Goal: Find specific page/section: Find specific page/section

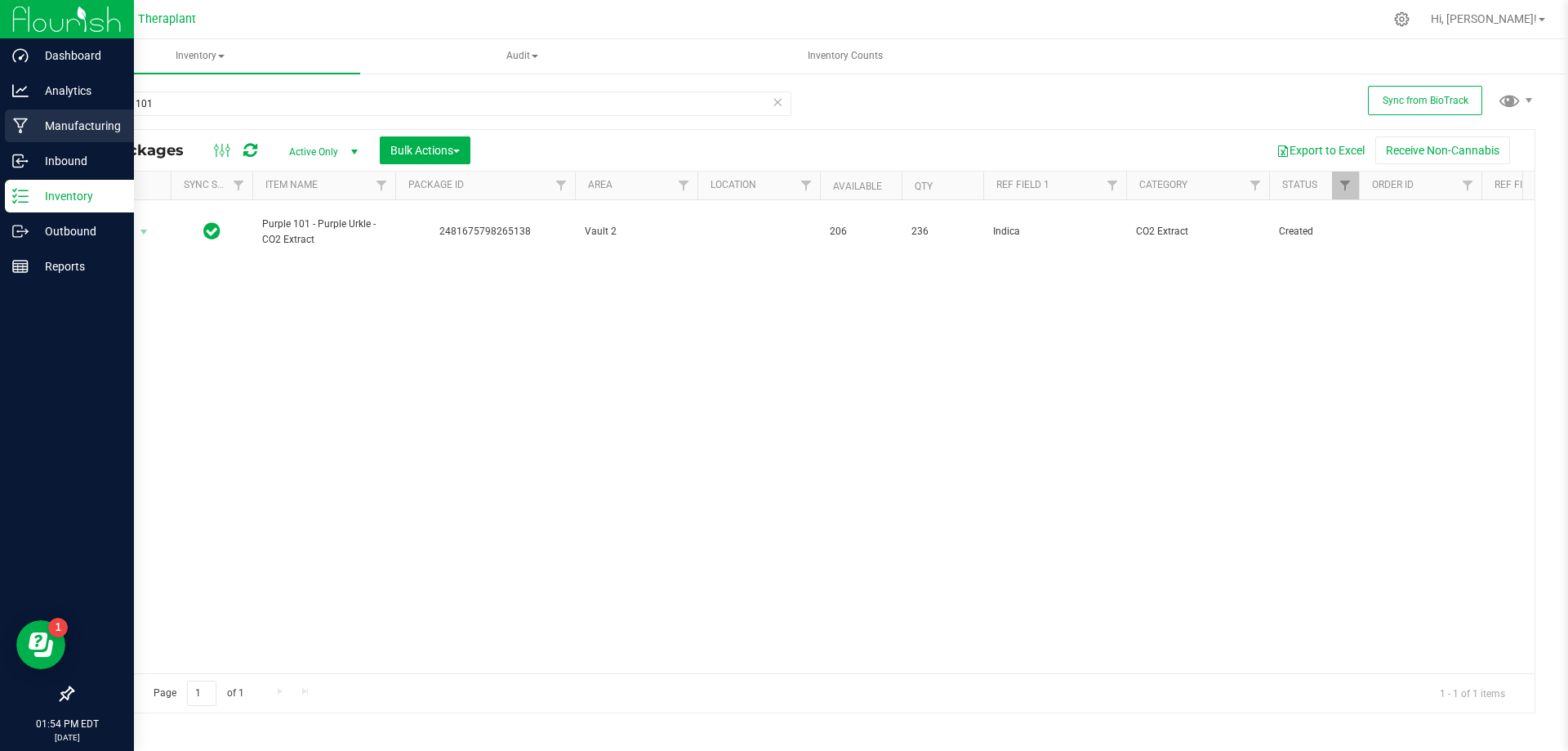
click at [32, 130] on p "Manufacturing" at bounding box center [78, 125] width 98 height 19
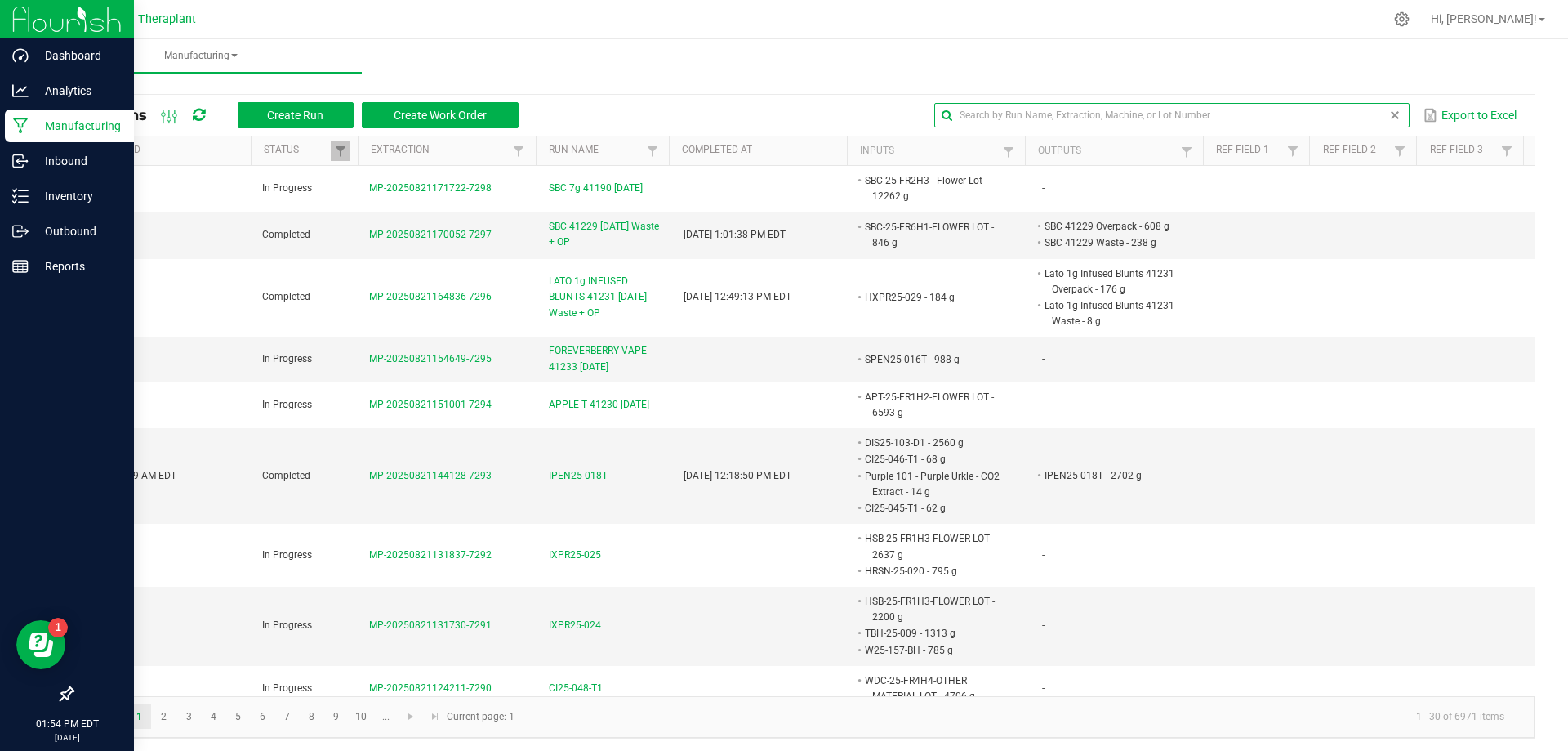
click at [1358, 118] on input "text" at bounding box center [1172, 114] width 474 height 25
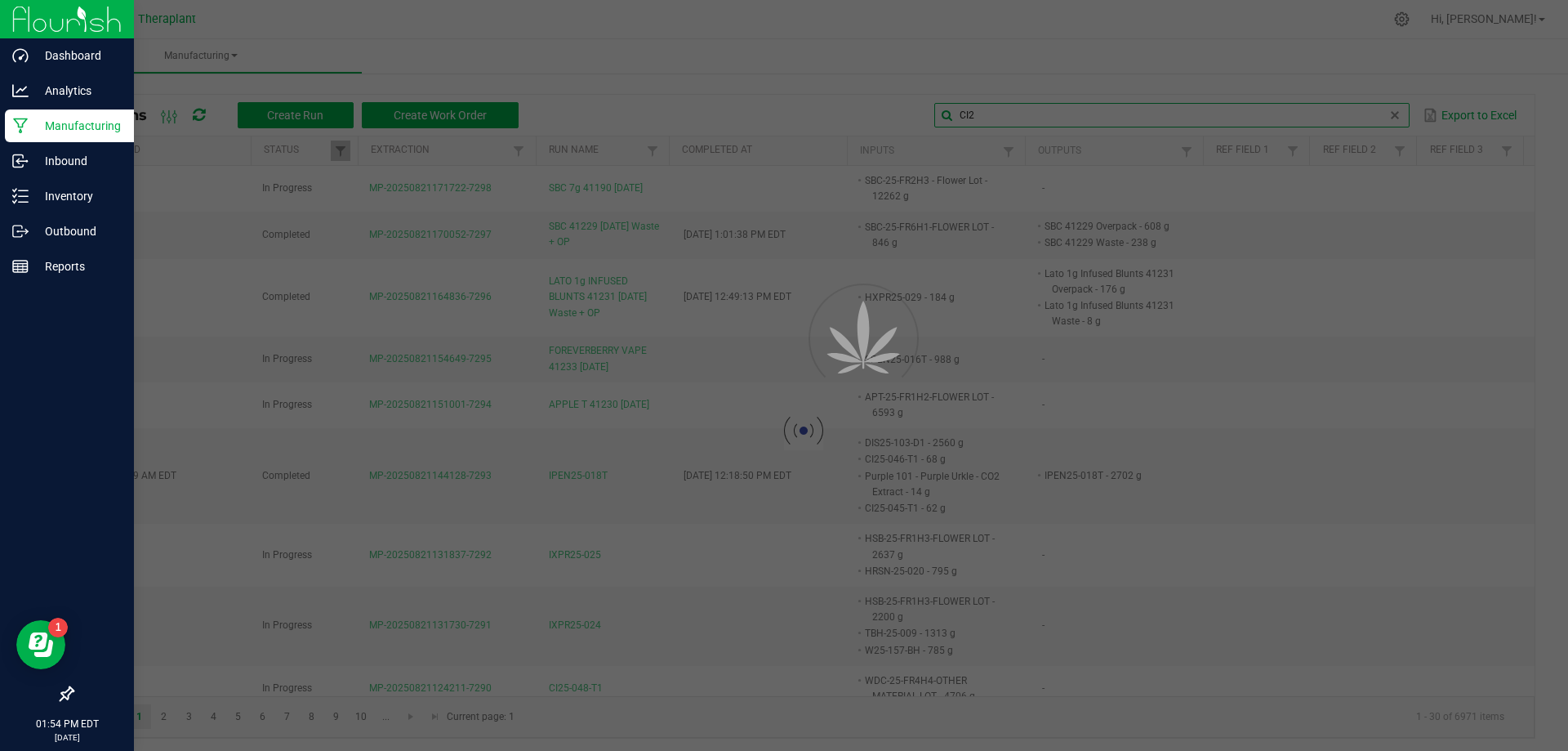
type input "CI25"
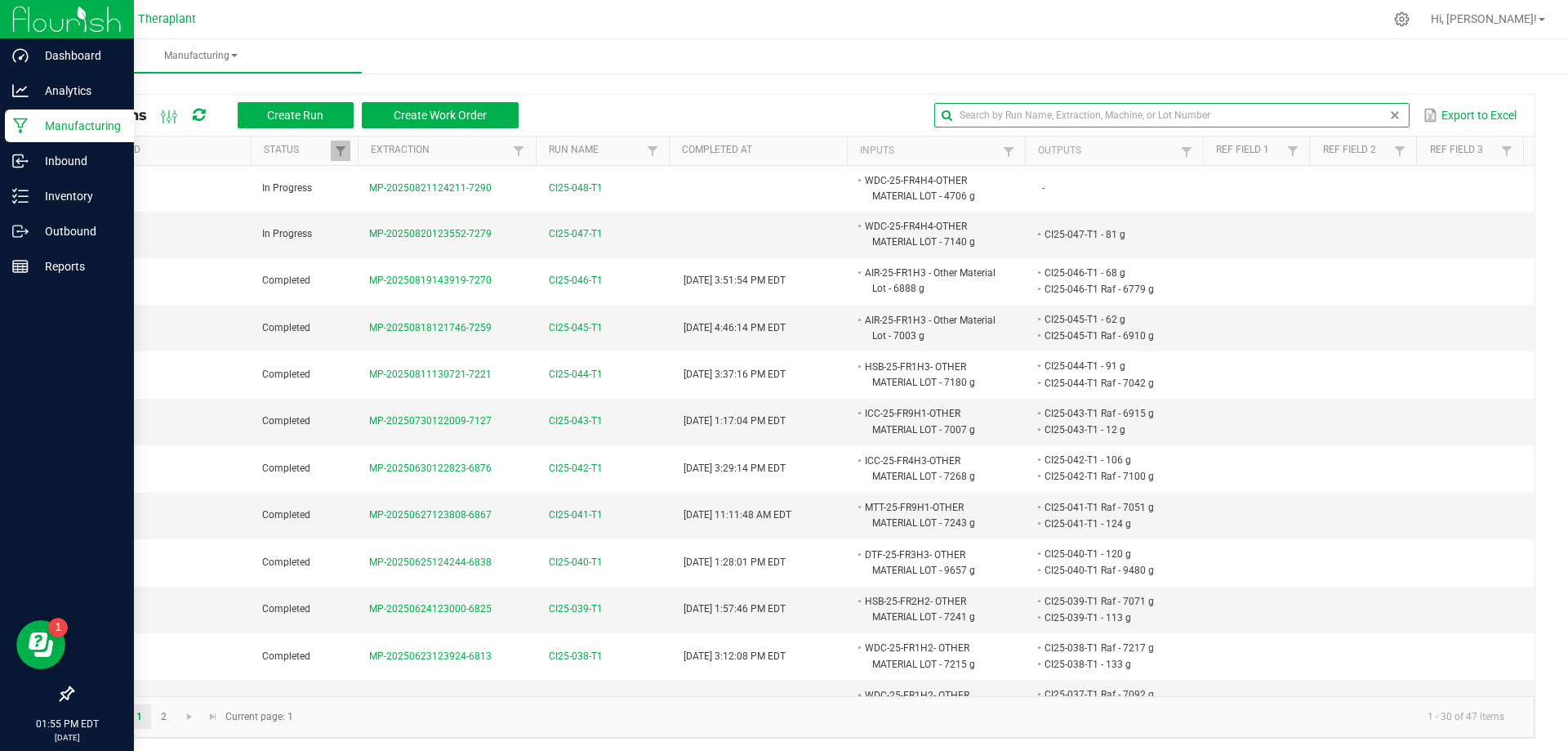
click at [1388, 120] on span at bounding box center [1394, 114] width 13 height 13
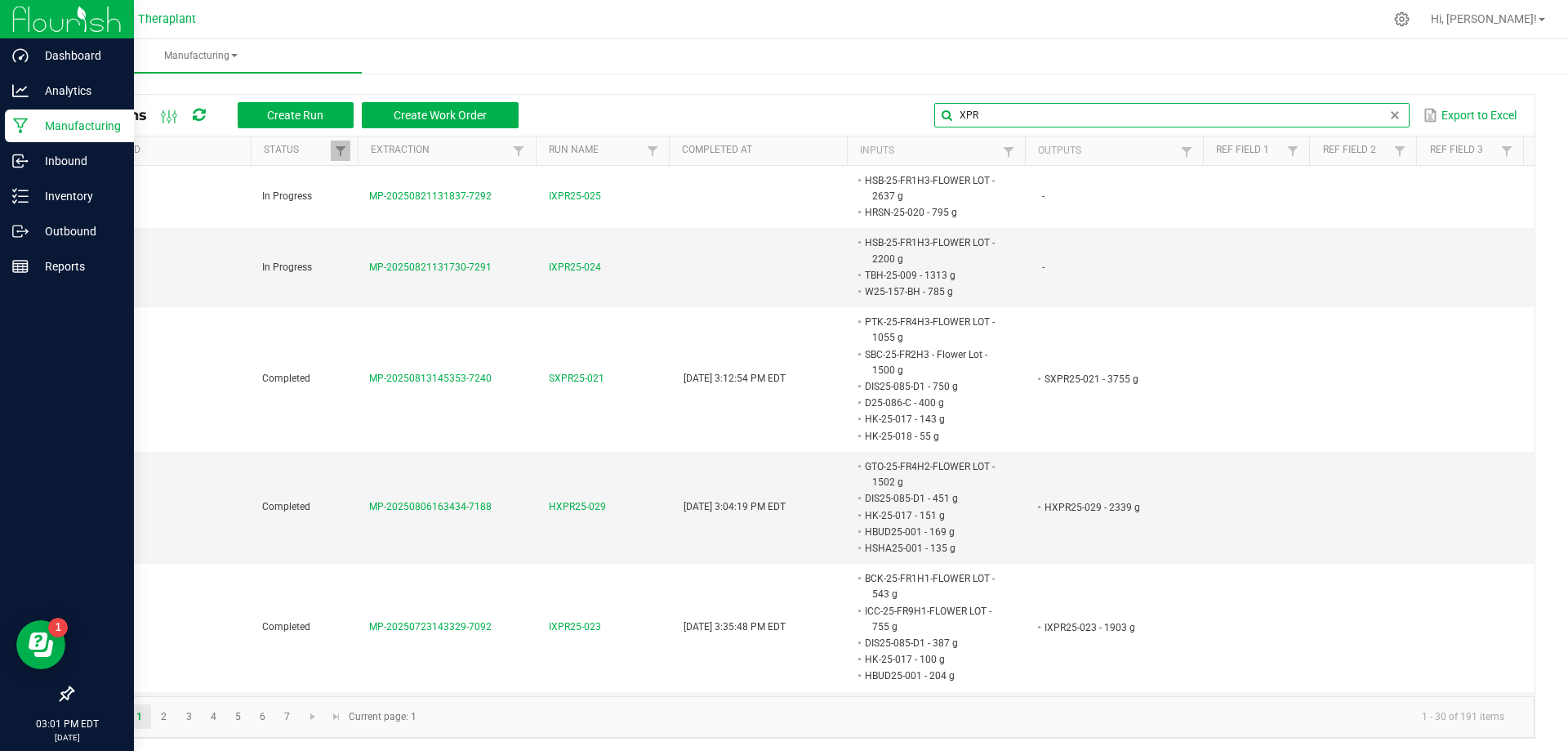
drag, startPoint x: 1021, startPoint y: 118, endPoint x: 910, endPoint y: 114, distance: 111.1
click at [910, 114] on div "XPR Export to Excel" at bounding box center [1027, 115] width 991 height 28
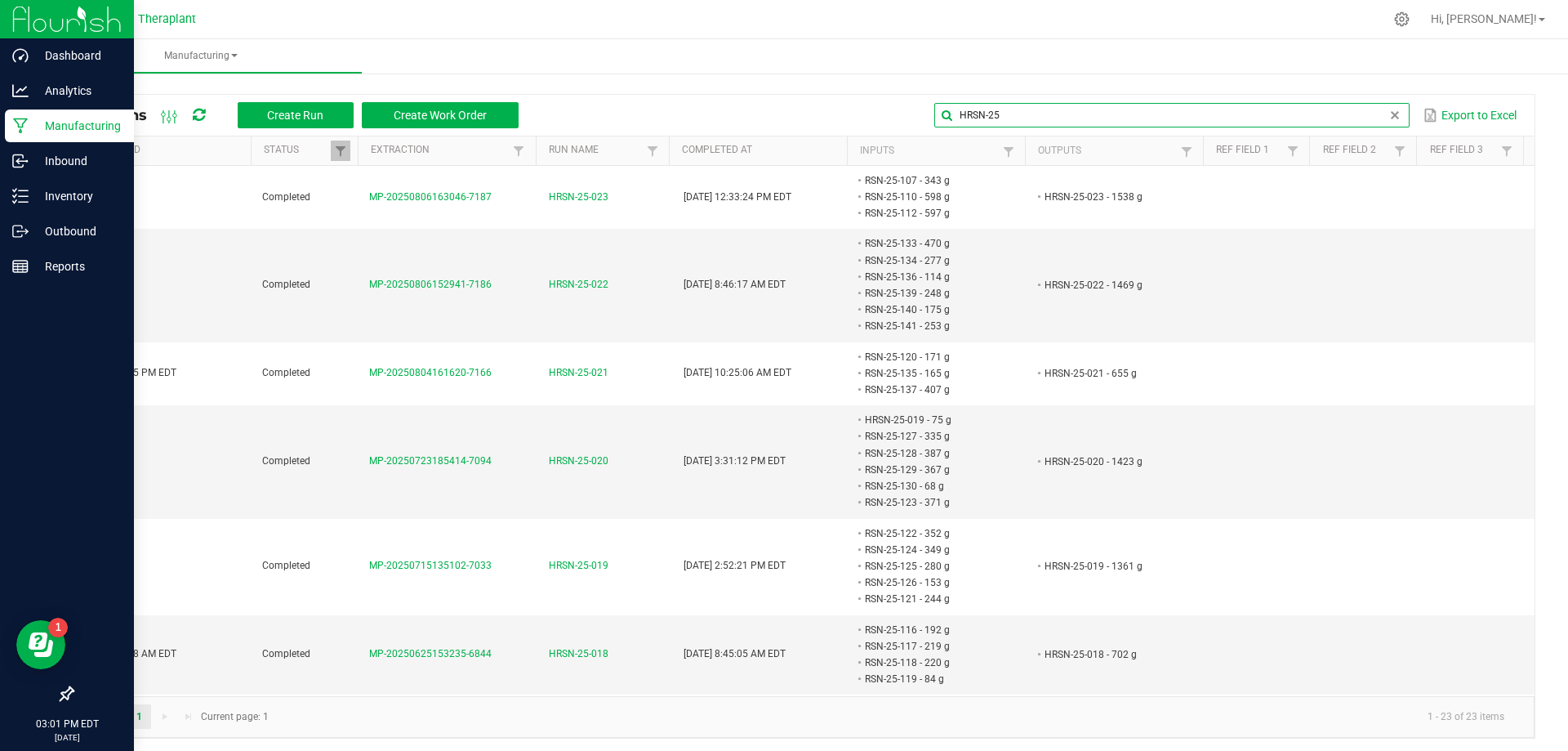
type input "HRSN-25"
